Goal: Navigation & Orientation: Find specific page/section

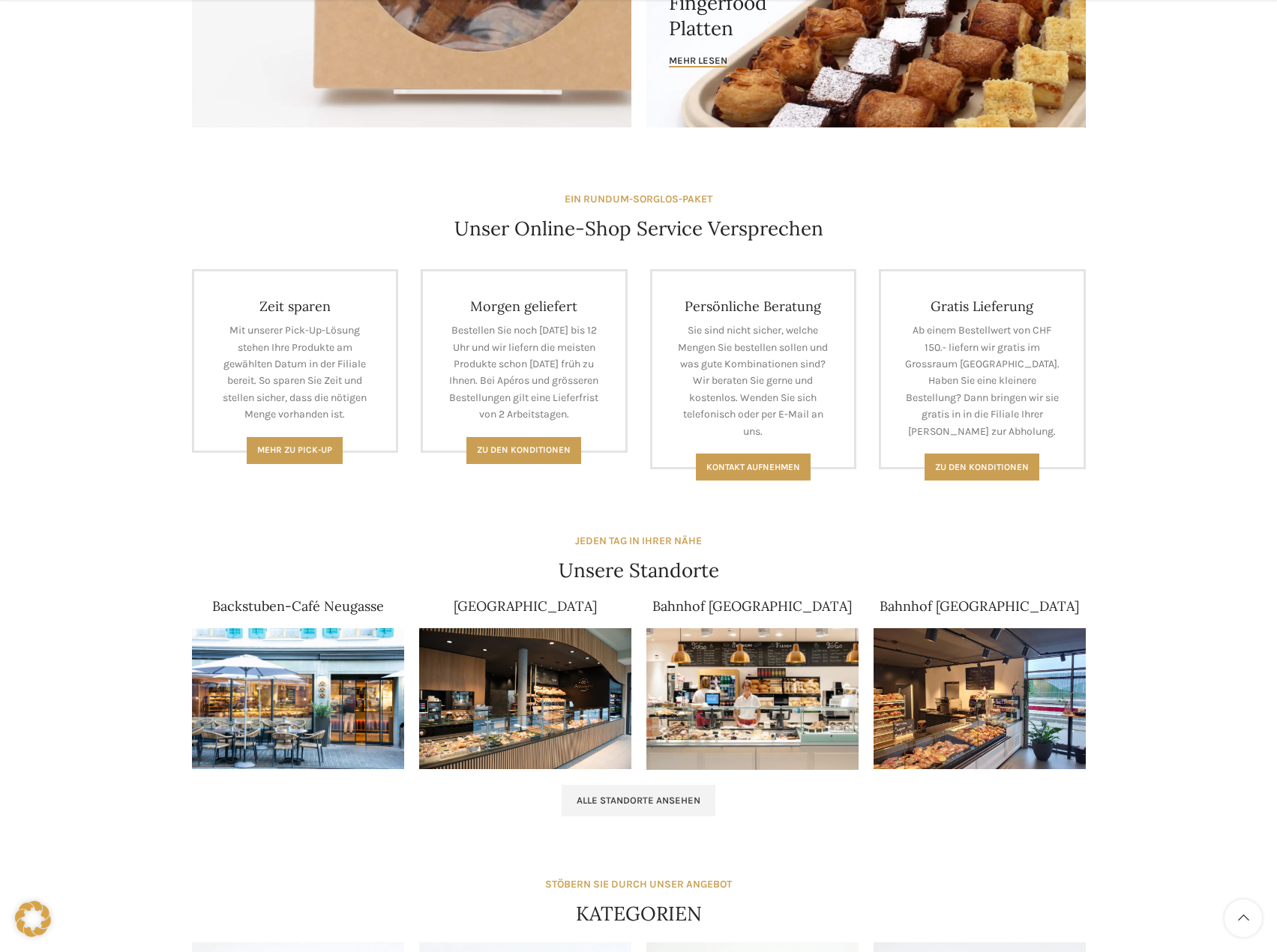
scroll to position [825, 0]
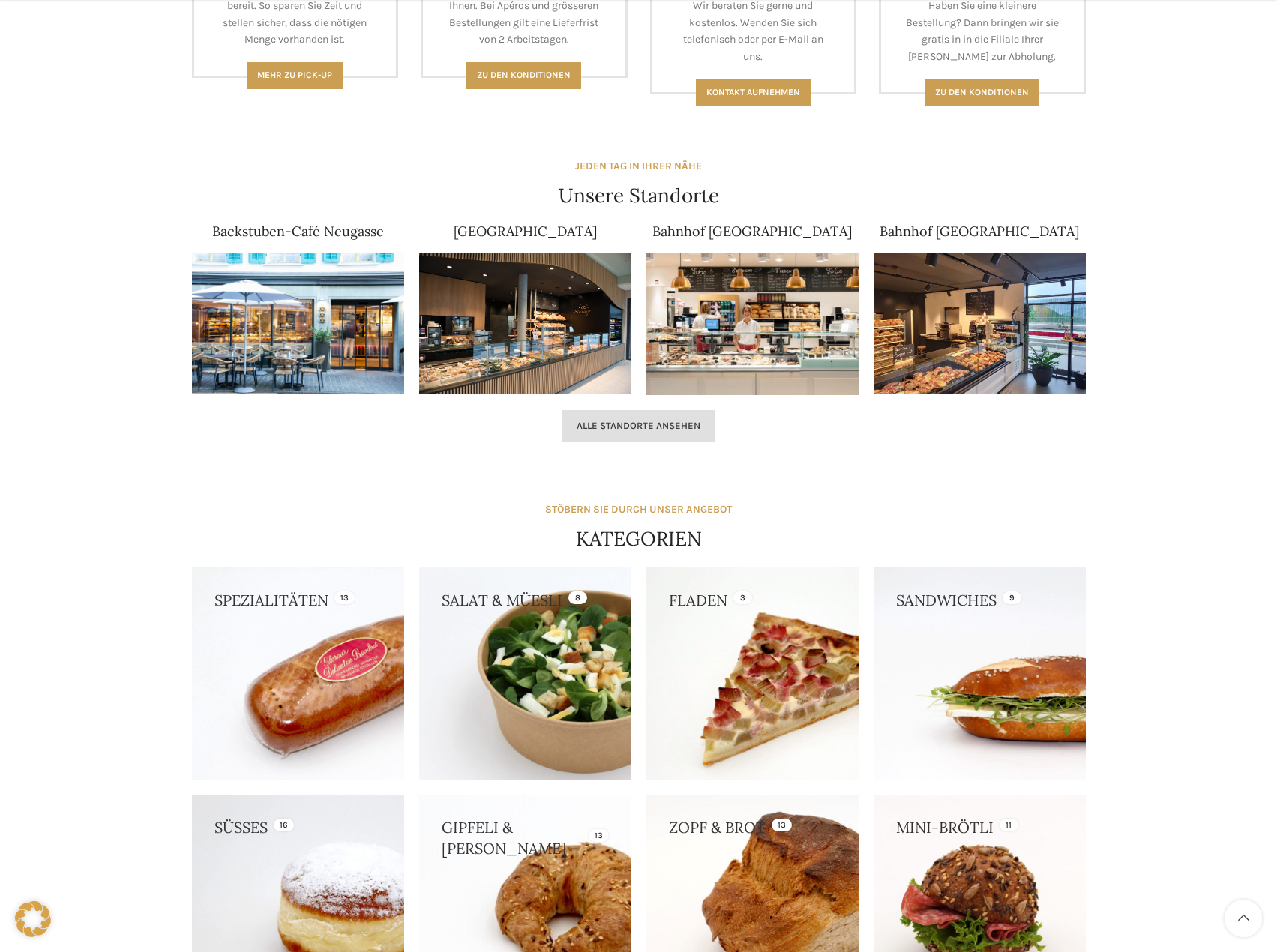
click at [628, 427] on span "Alle Standorte ansehen" at bounding box center [638, 425] width 124 height 12
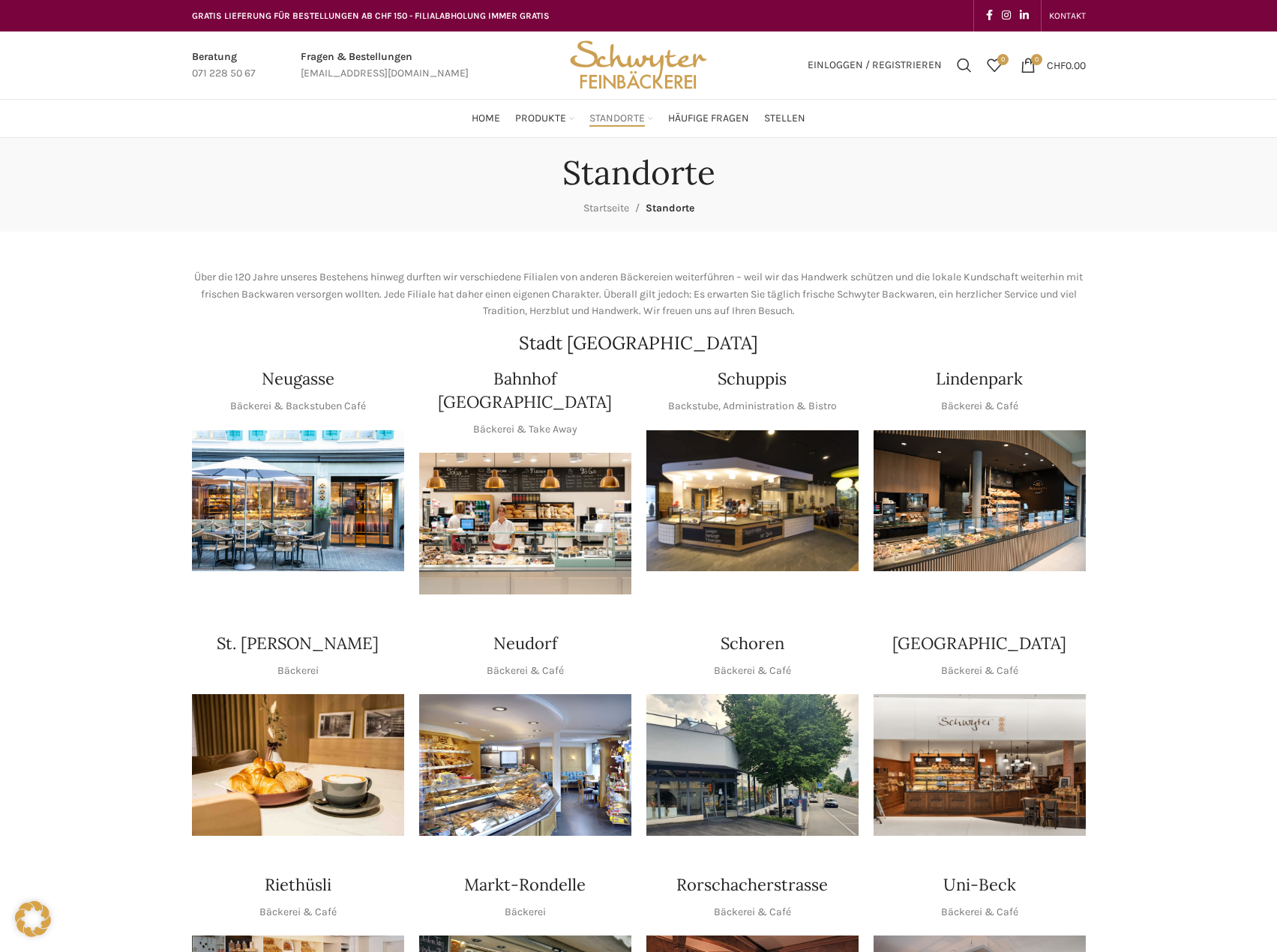
scroll to position [375, 0]
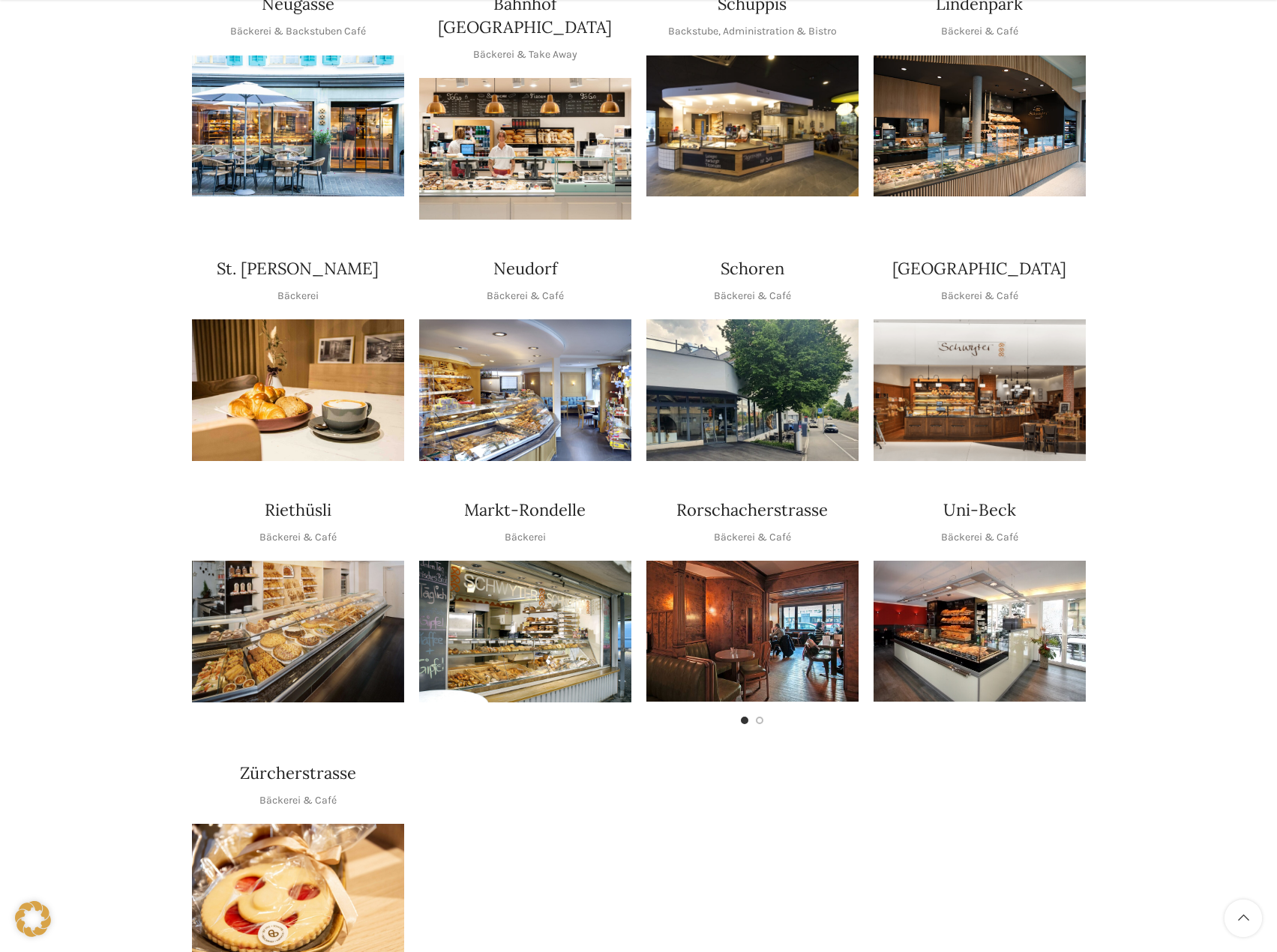
click at [962, 629] on img "1 / 1" at bounding box center [980, 631] width 212 height 141
